Goal: Navigation & Orientation: Find specific page/section

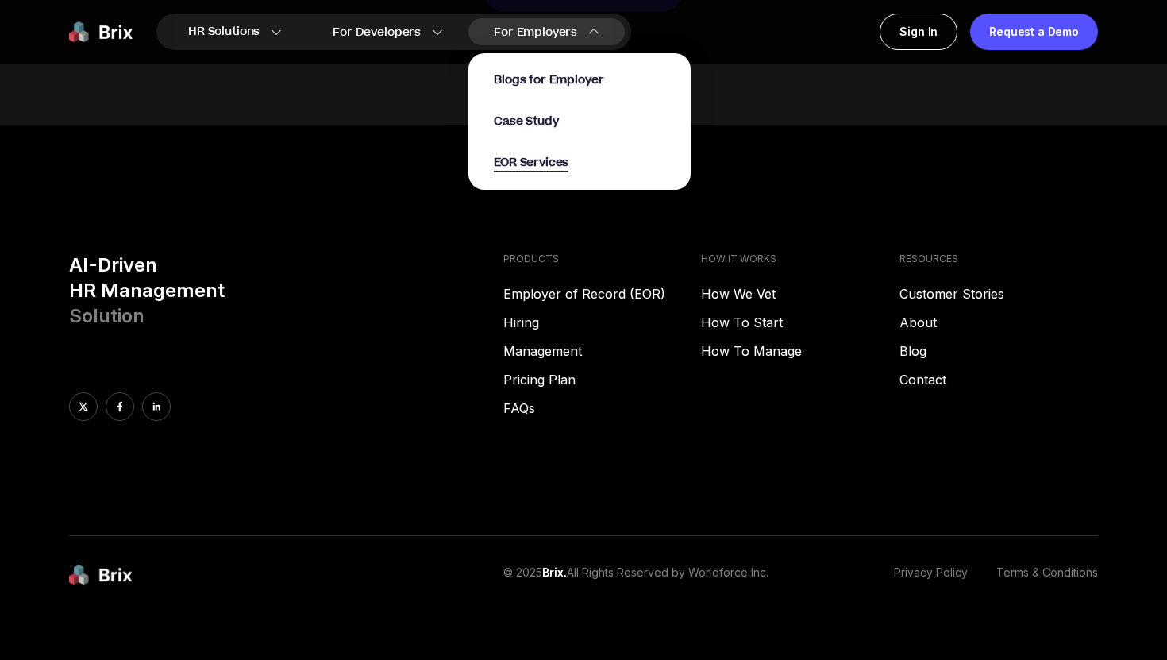
click at [540, 165] on span "EOR Services" at bounding box center [531, 163] width 75 height 18
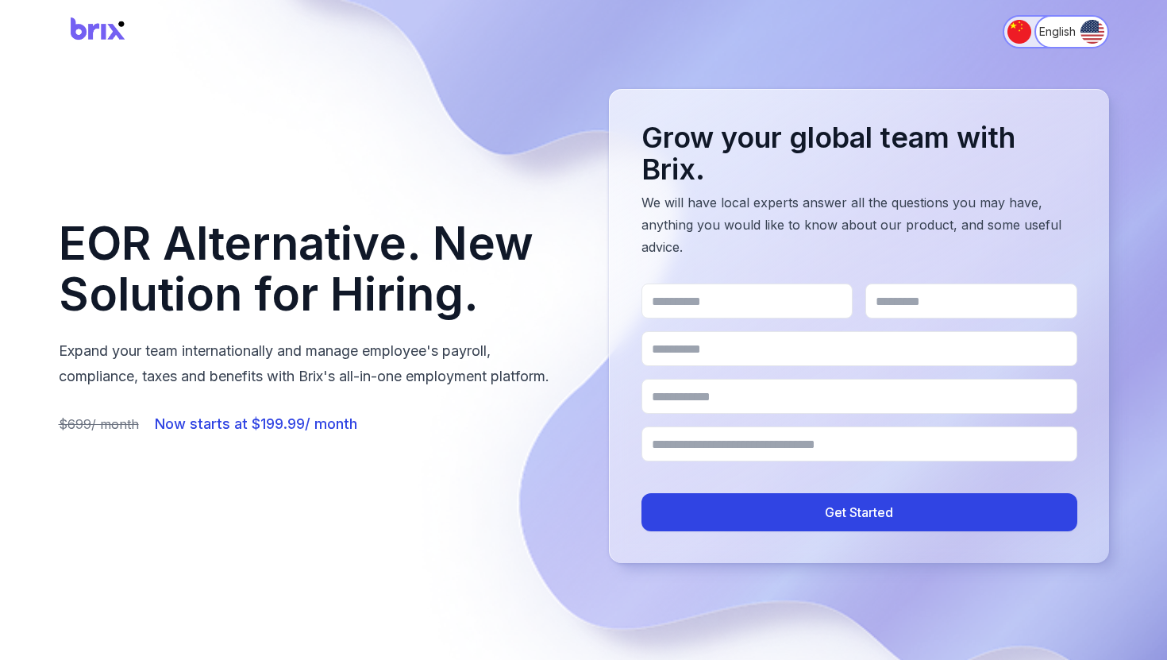
click at [1007, 21] on img "Switch to 简体中文" at bounding box center [1019, 32] width 24 height 24
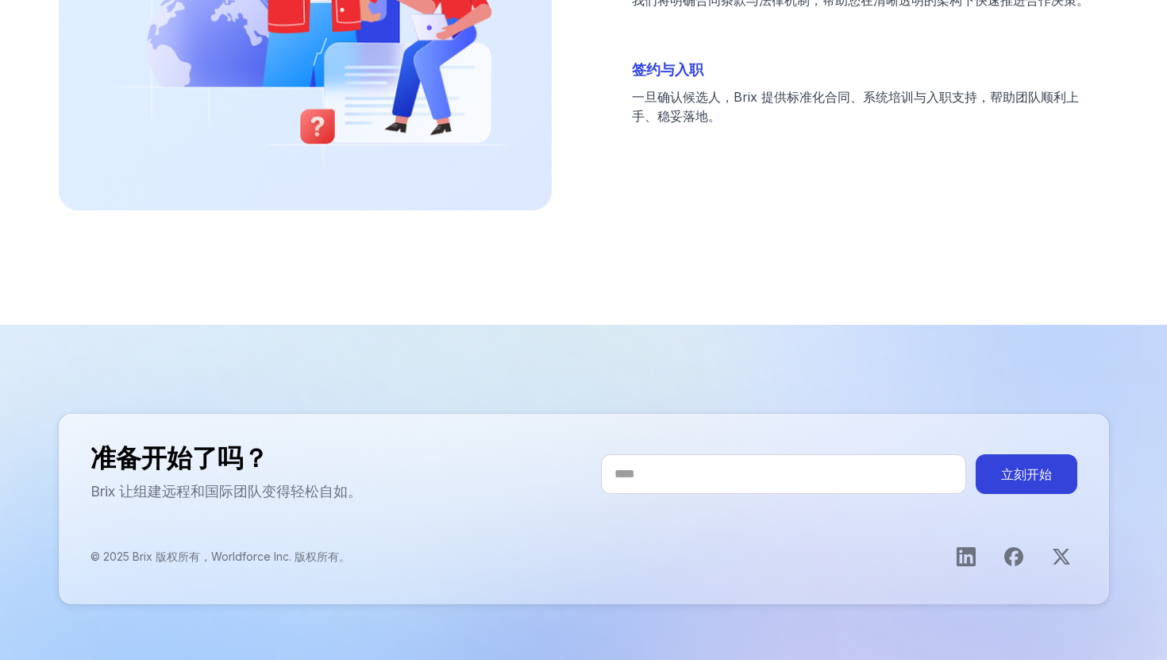
scroll to position [4878, 0]
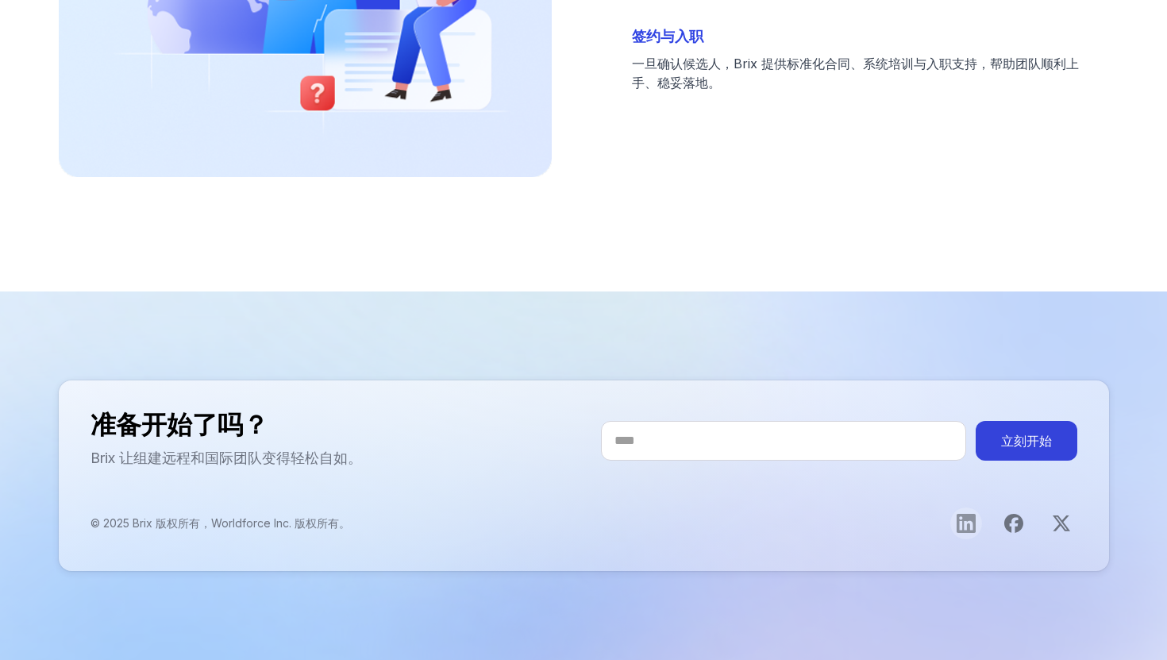
click at [969, 527] on icon "打开LinkedIn主页" at bounding box center [966, 523] width 19 height 19
click at [1017, 527] on icon "打开Facebook页面" at bounding box center [1013, 523] width 19 height 19
click at [1053, 526] on icon "打开X主页" at bounding box center [1061, 523] width 19 height 19
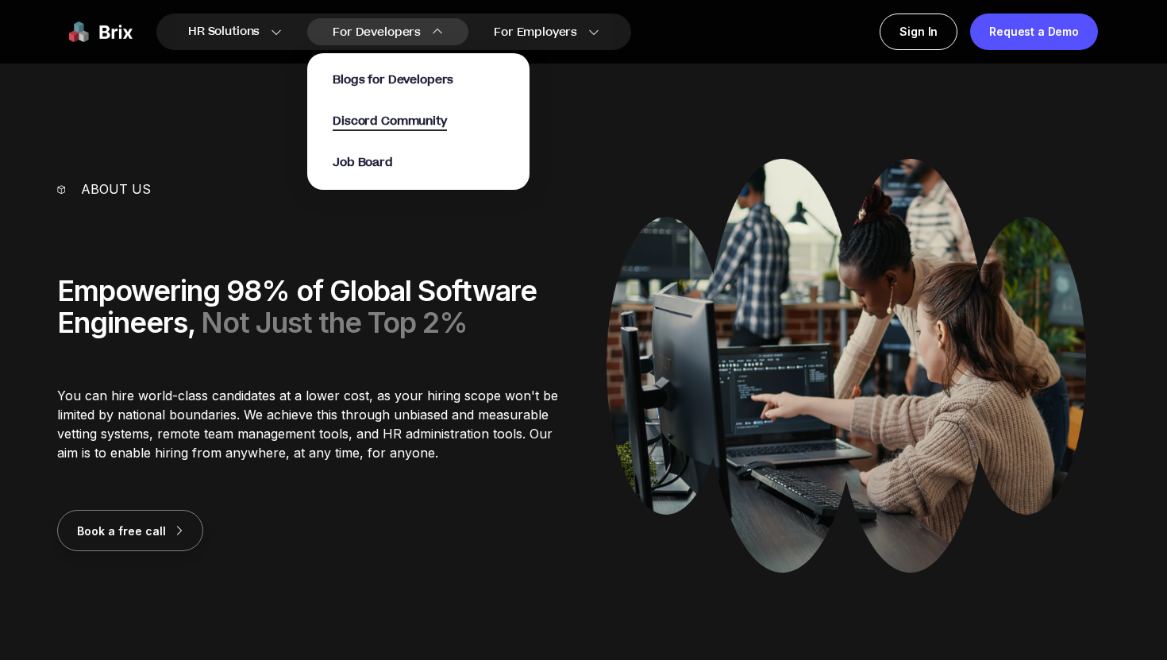
click at [380, 122] on span "Discord Community" at bounding box center [390, 122] width 114 height 18
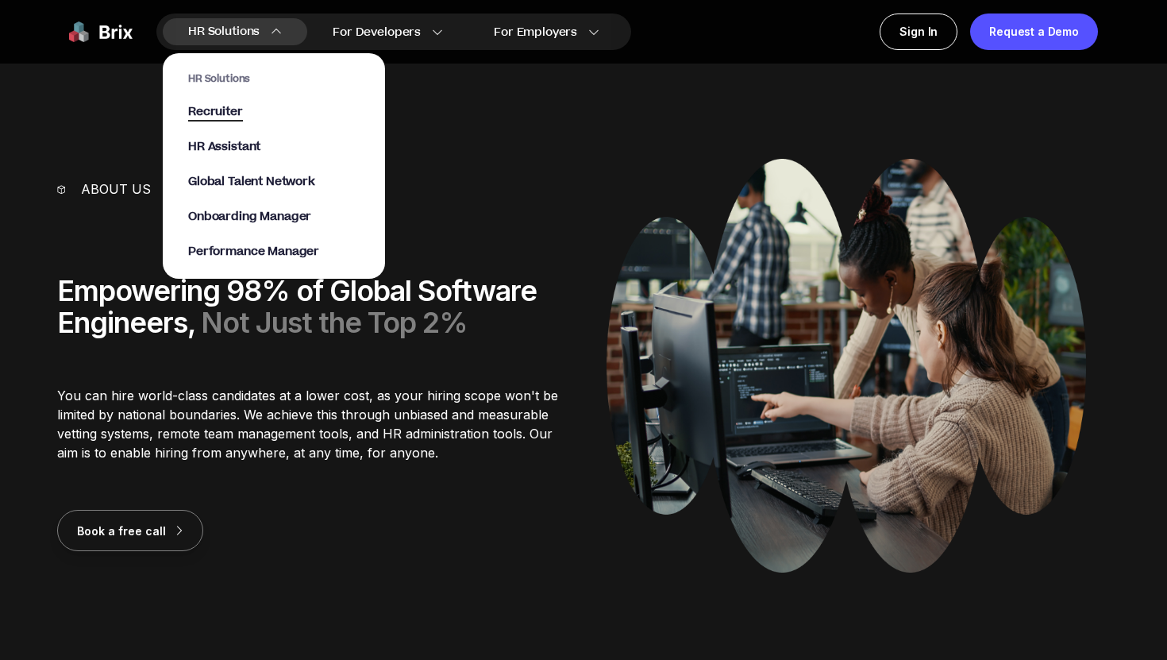
click at [217, 113] on span "Recruiter" at bounding box center [215, 112] width 55 height 18
